Goal: Task Accomplishment & Management: Use online tool/utility

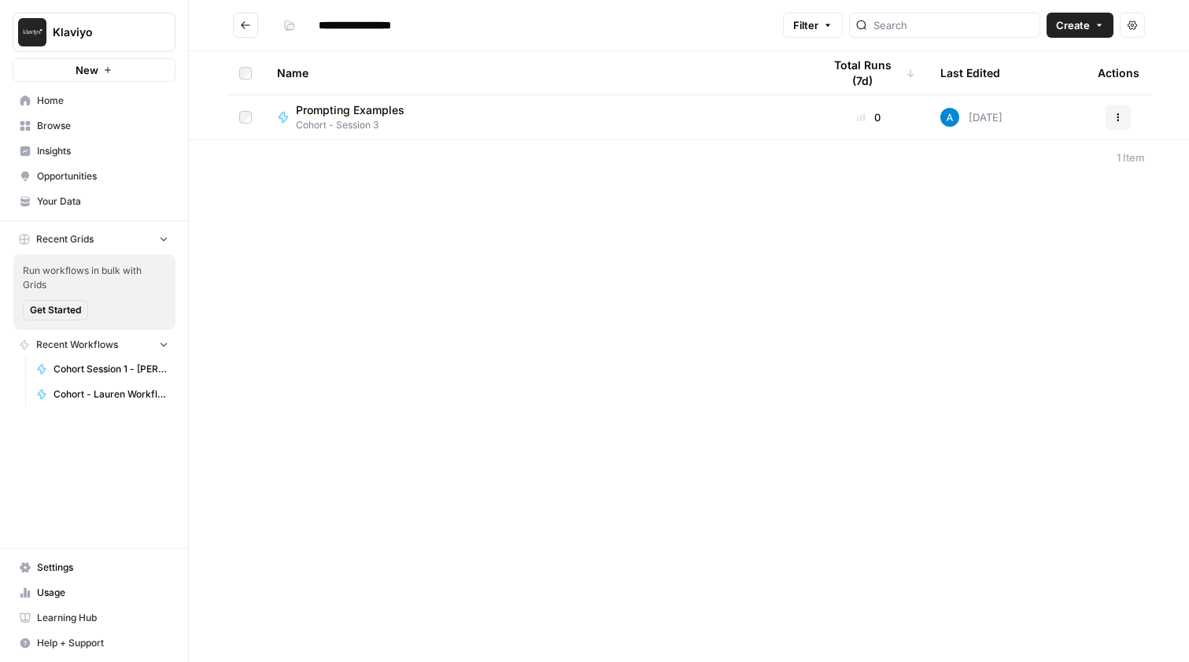
click at [1073, 26] on span "Create" at bounding box center [1073, 25] width 34 height 16
click at [1023, 73] on button "Workflow" at bounding box center [1044, 84] width 124 height 22
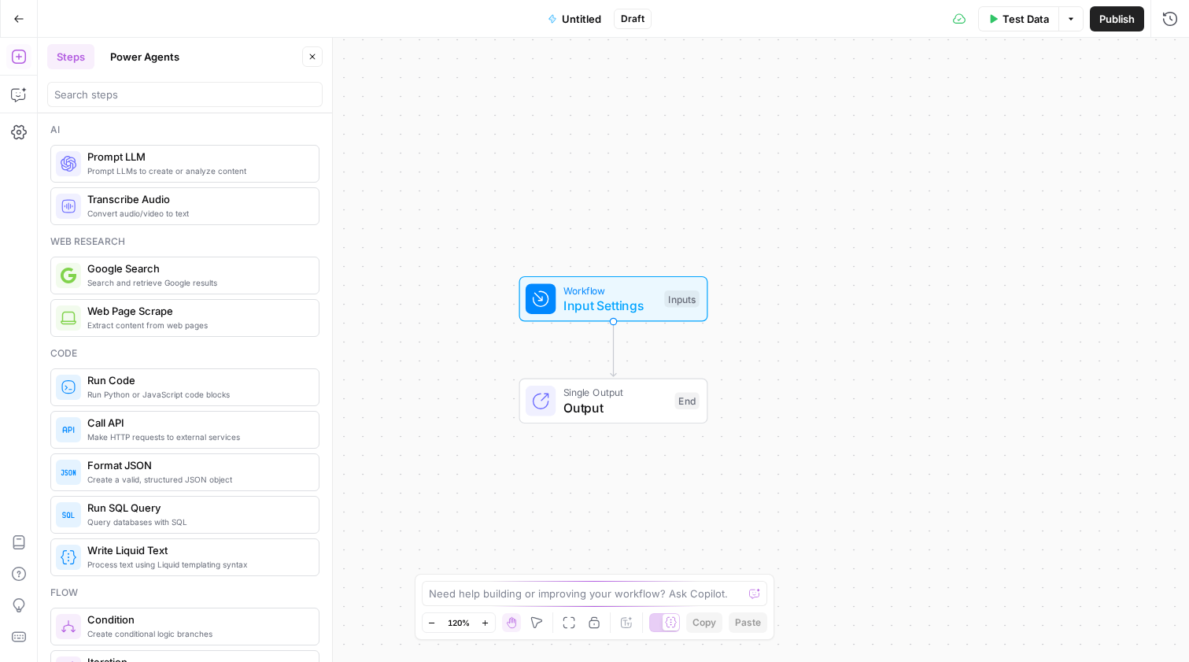
click at [580, 18] on span "Untitled" at bounding box center [581, 19] width 39 height 16
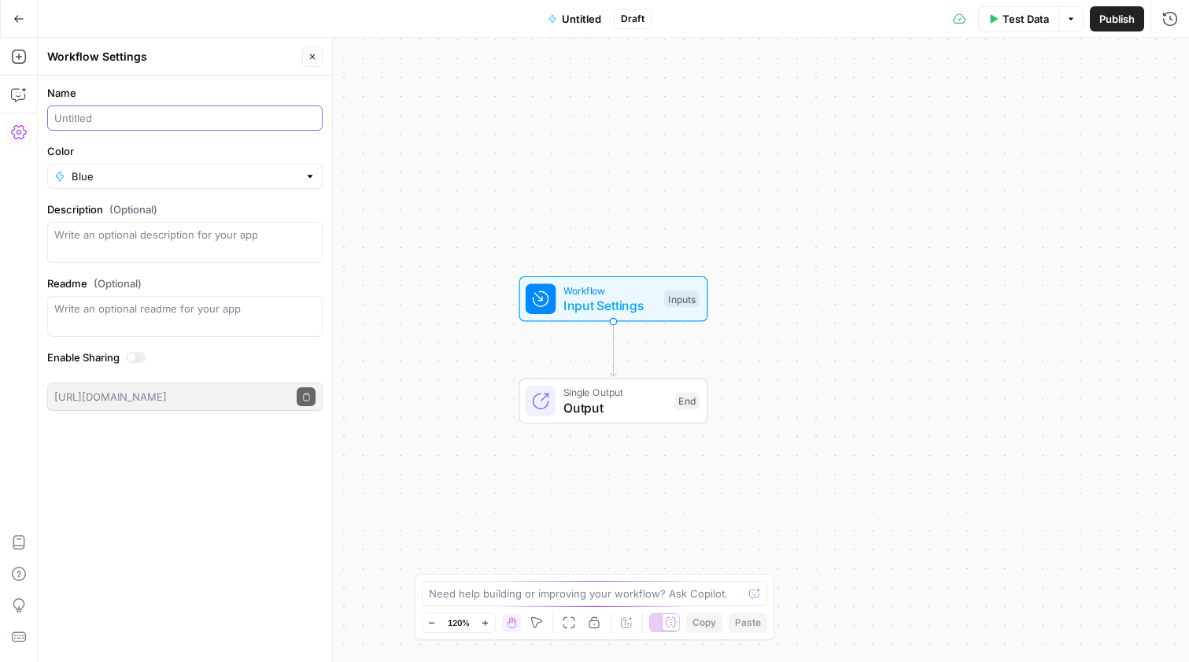
click at [138, 124] on input "Name" at bounding box center [184, 118] width 261 height 16
click at [157, 114] on input "Cohort Vaction" at bounding box center [184, 118] width 261 height 16
click at [113, 122] on input "Cohort Vaction package description" at bounding box center [184, 118] width 261 height 16
click at [255, 118] on input "Cohort Vacation package description" at bounding box center [184, 118] width 261 height 16
type input "Cohort Vacation package description (Lauren)"
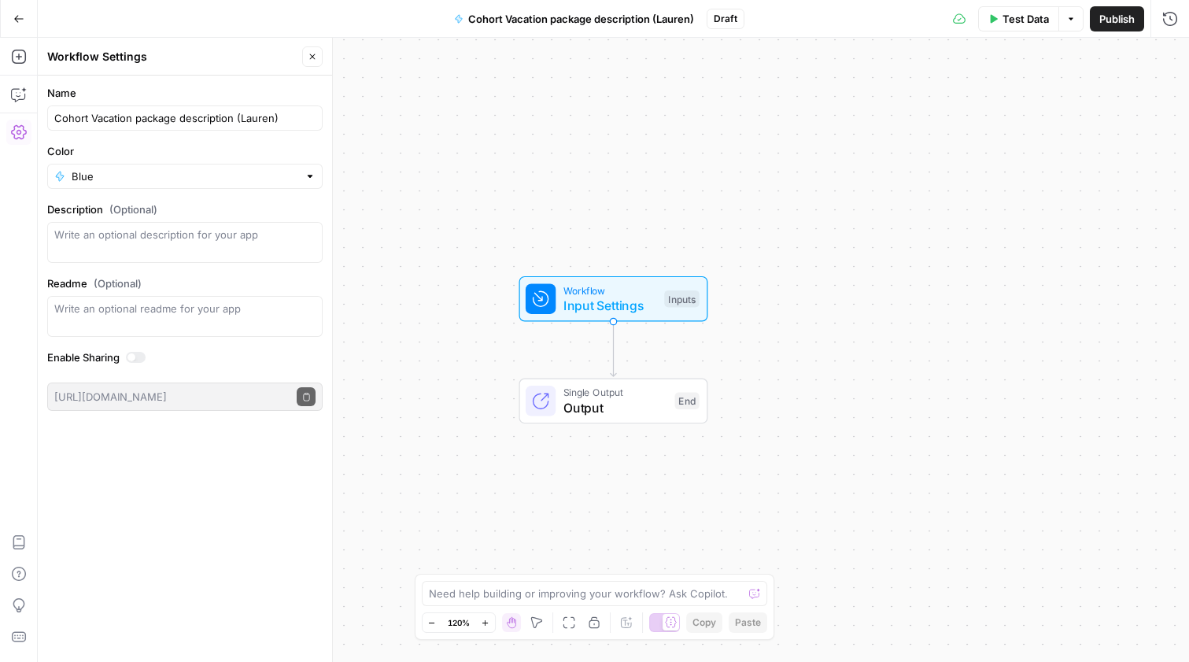
click at [1099, 17] on span "Publish" at bounding box center [1116, 19] width 35 height 16
click at [656, 293] on div "Workflow Input Settings Inputs Test Step" at bounding box center [613, 298] width 174 height 32
click at [1010, 108] on span "Add Field" at bounding box center [1012, 107] width 46 height 16
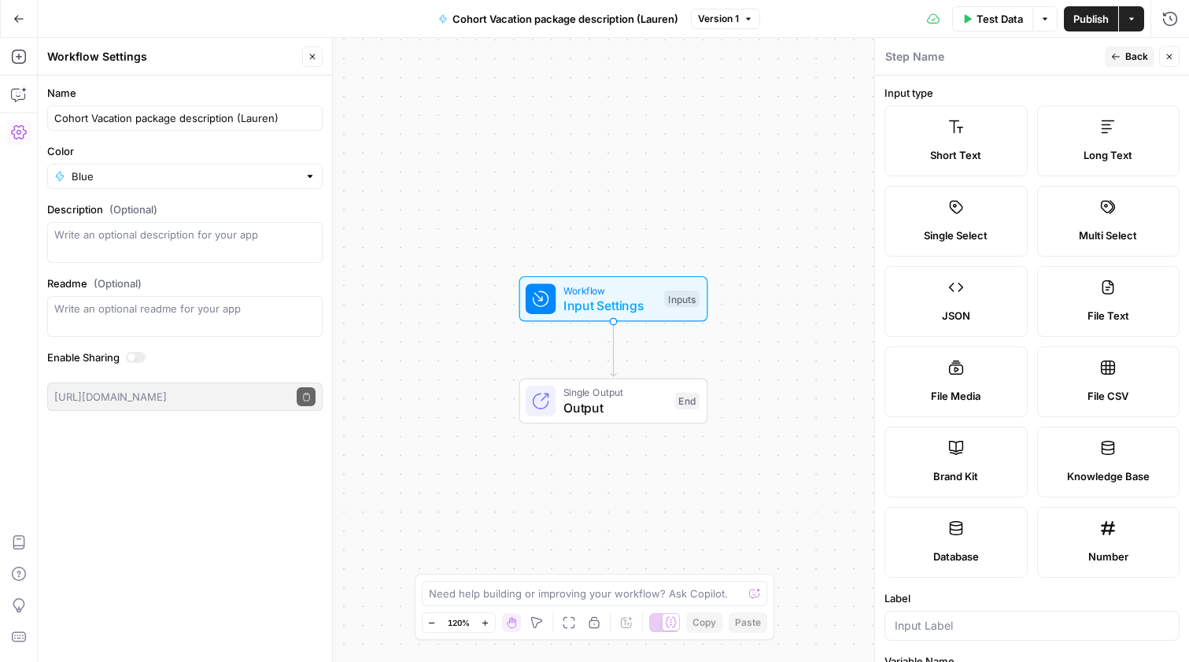
click at [975, 458] on label "Brand Kit" at bounding box center [955, 461] width 143 height 71
type input "Brand Kit"
type input "brand_kit"
click at [1122, 57] on button "Back" at bounding box center [1130, 56] width 50 height 20
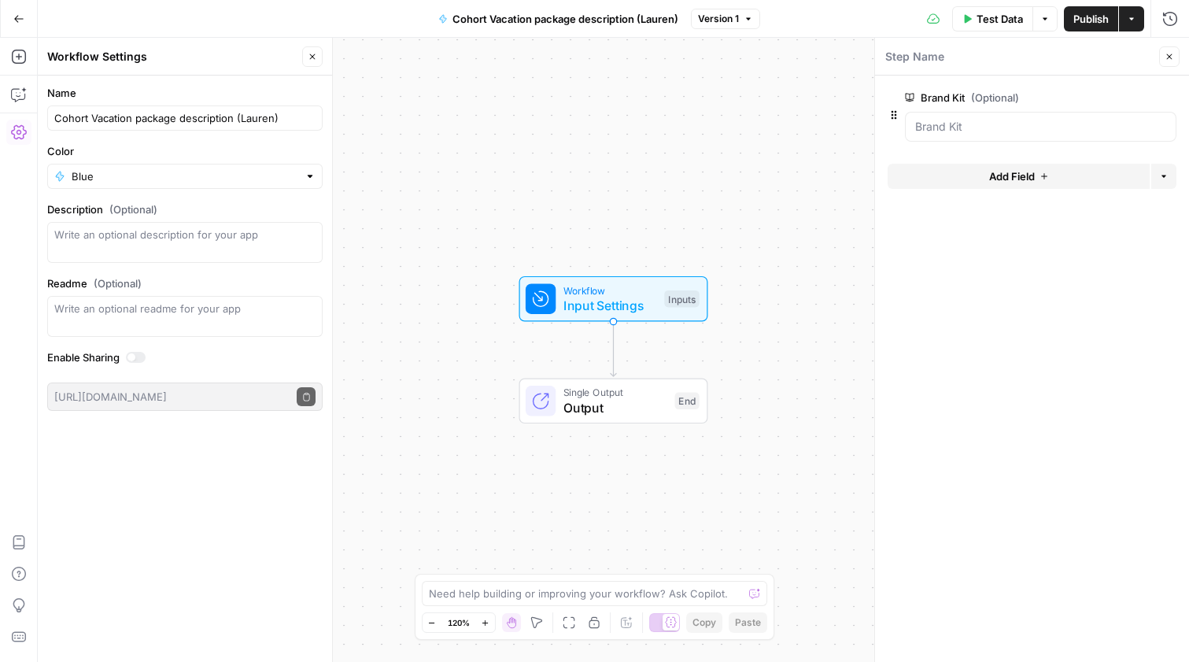
click at [993, 179] on span "Add Field" at bounding box center [1012, 176] width 46 height 16
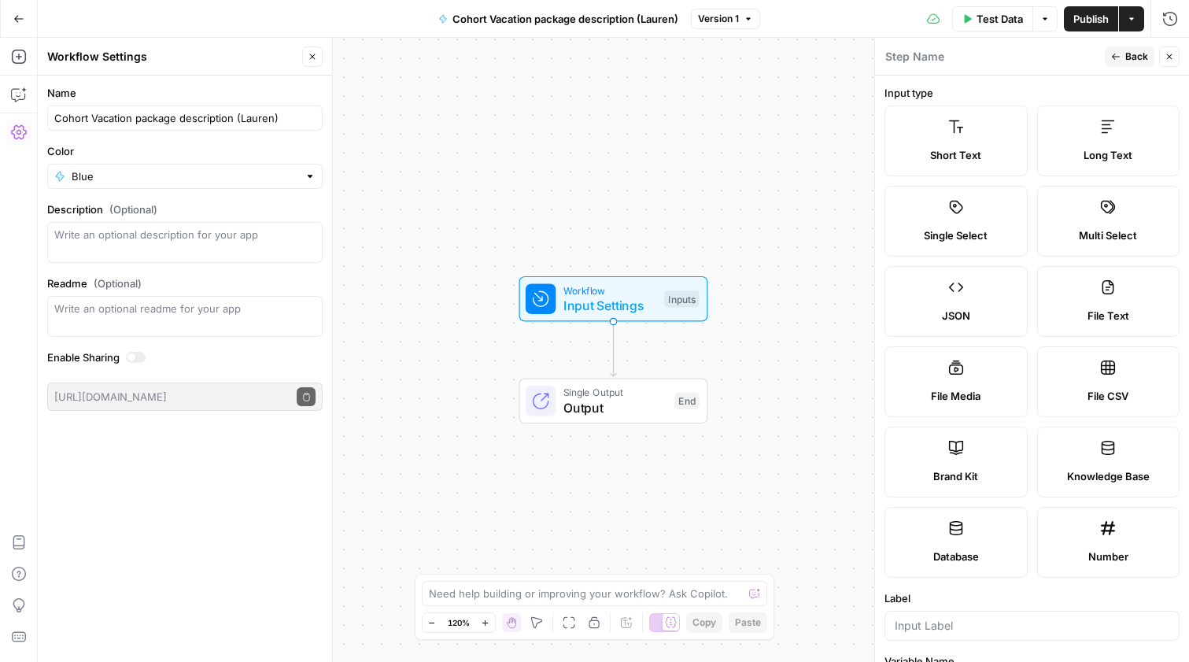
click at [983, 157] on div "Short Text" at bounding box center [956, 155] width 116 height 16
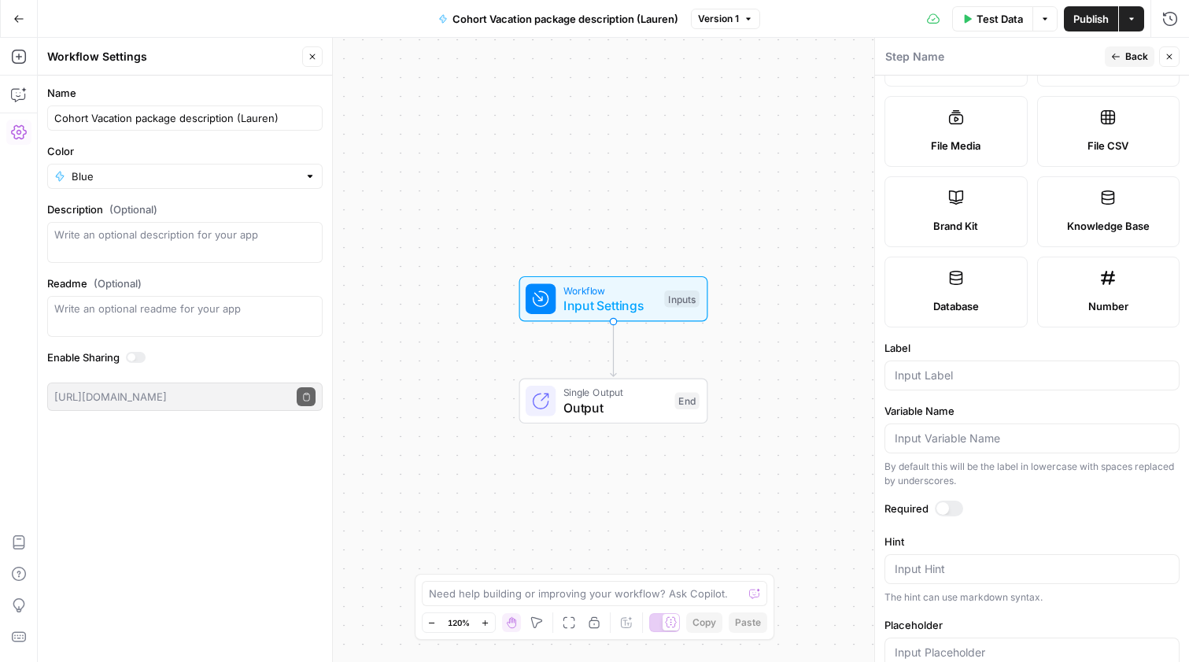
scroll to position [309, 0]
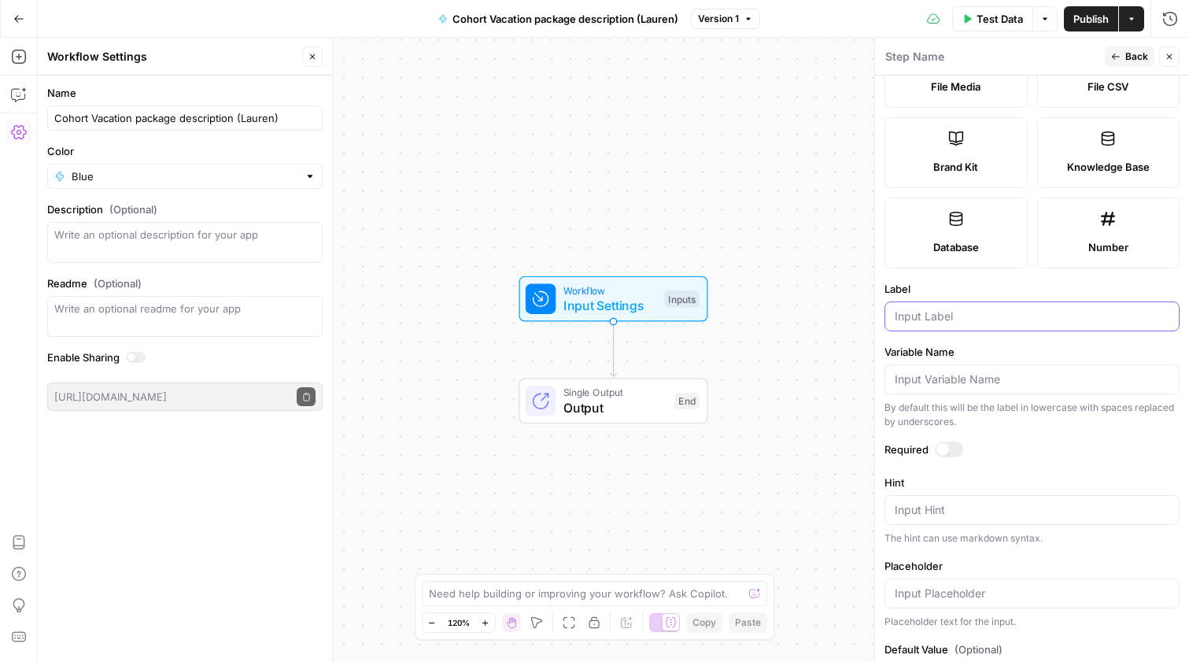
click at [933, 323] on input "Label" at bounding box center [1031, 316] width 275 height 16
type input "City"
click at [1115, 55] on icon "button" at bounding box center [1115, 56] width 9 height 9
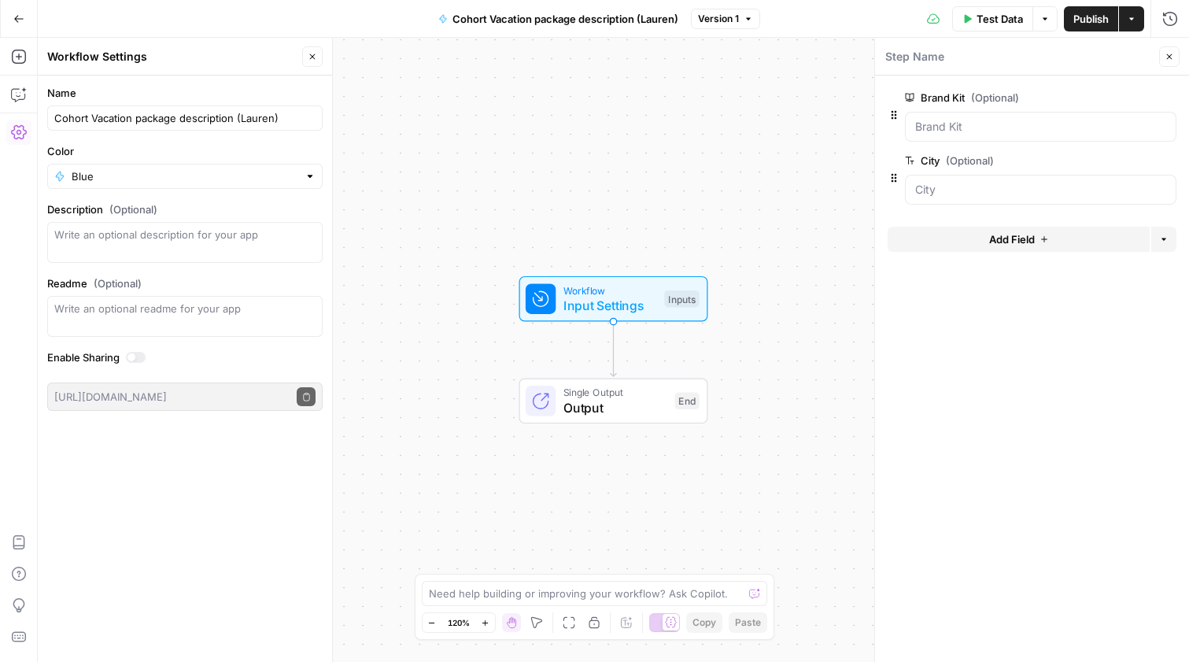
click at [1165, 163] on icon "button" at bounding box center [1167, 161] width 9 height 9
click at [990, 179] on span "Add Field" at bounding box center [1012, 176] width 46 height 16
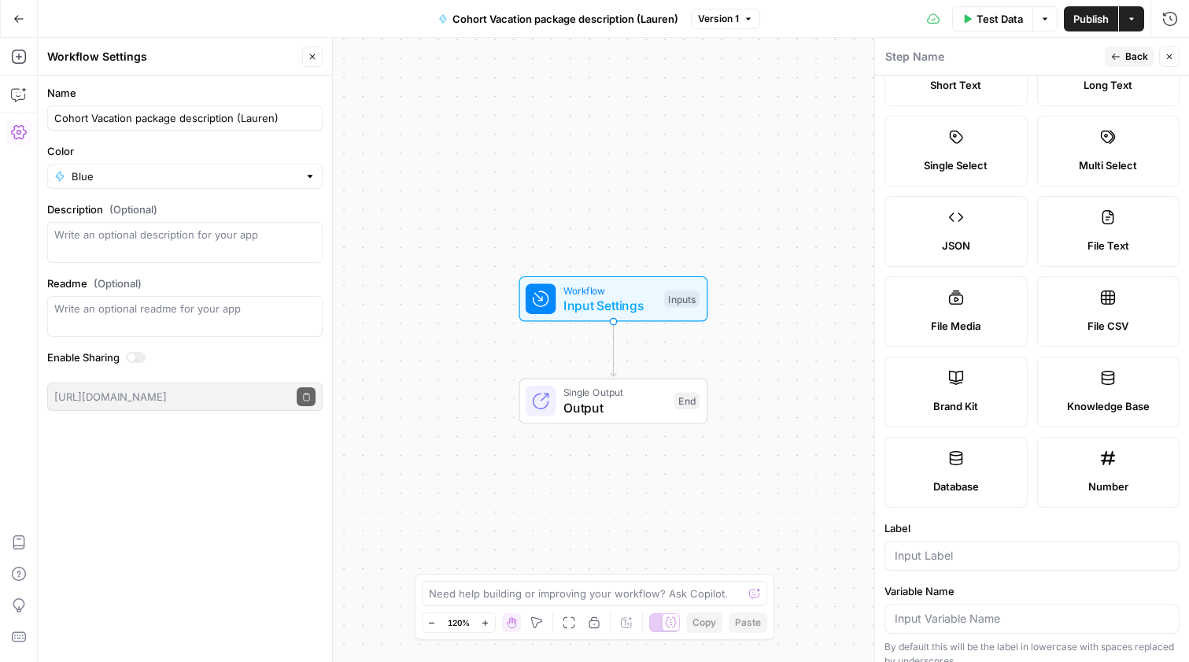
scroll to position [76, 0]
